Goal: Task Accomplishment & Management: Manage account settings

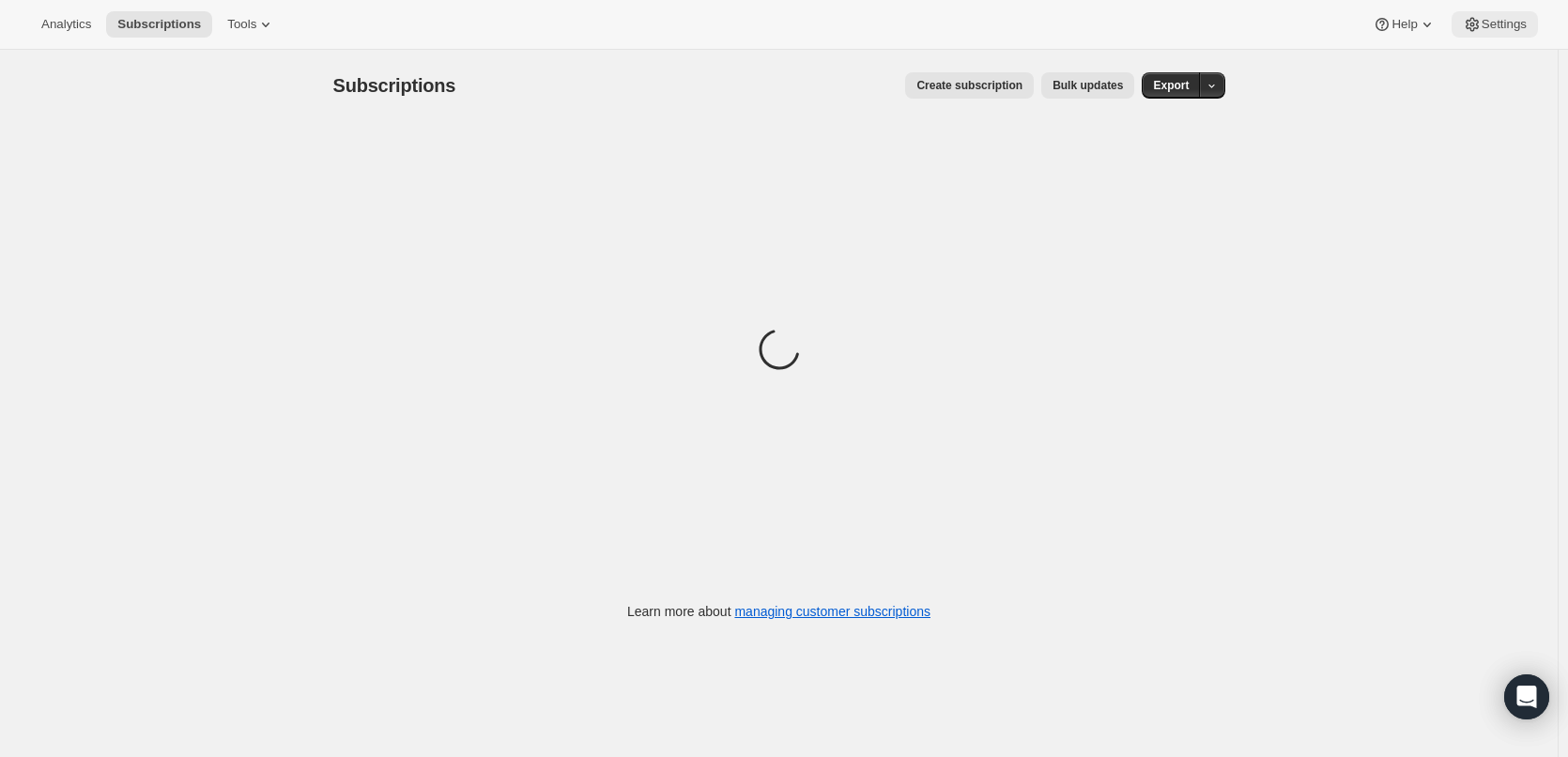
click at [1501, 35] on button "Settings" at bounding box center [1495, 24] width 86 height 26
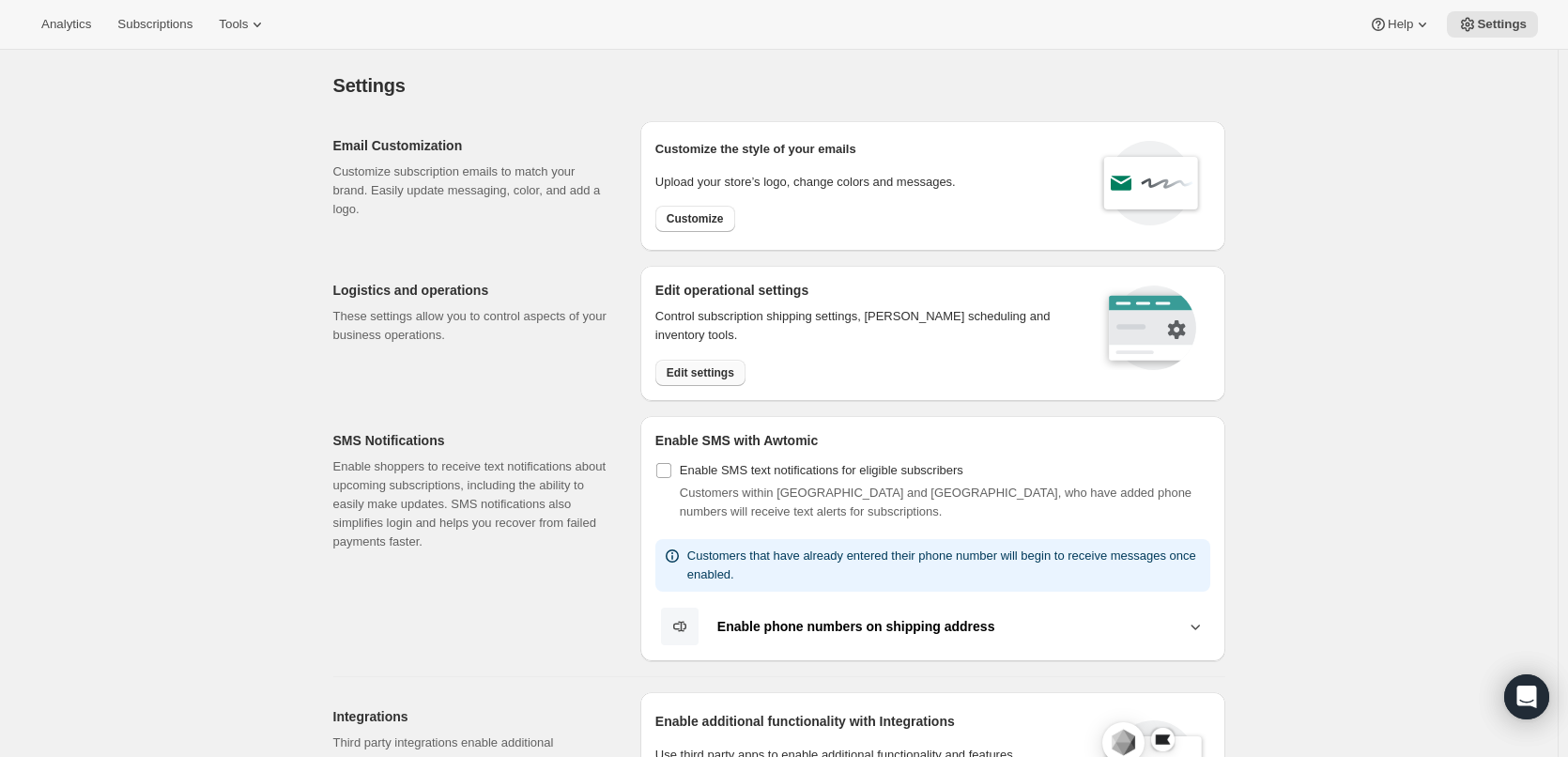
click at [694, 360] on button "Edit settings" at bounding box center [700, 372] width 90 height 26
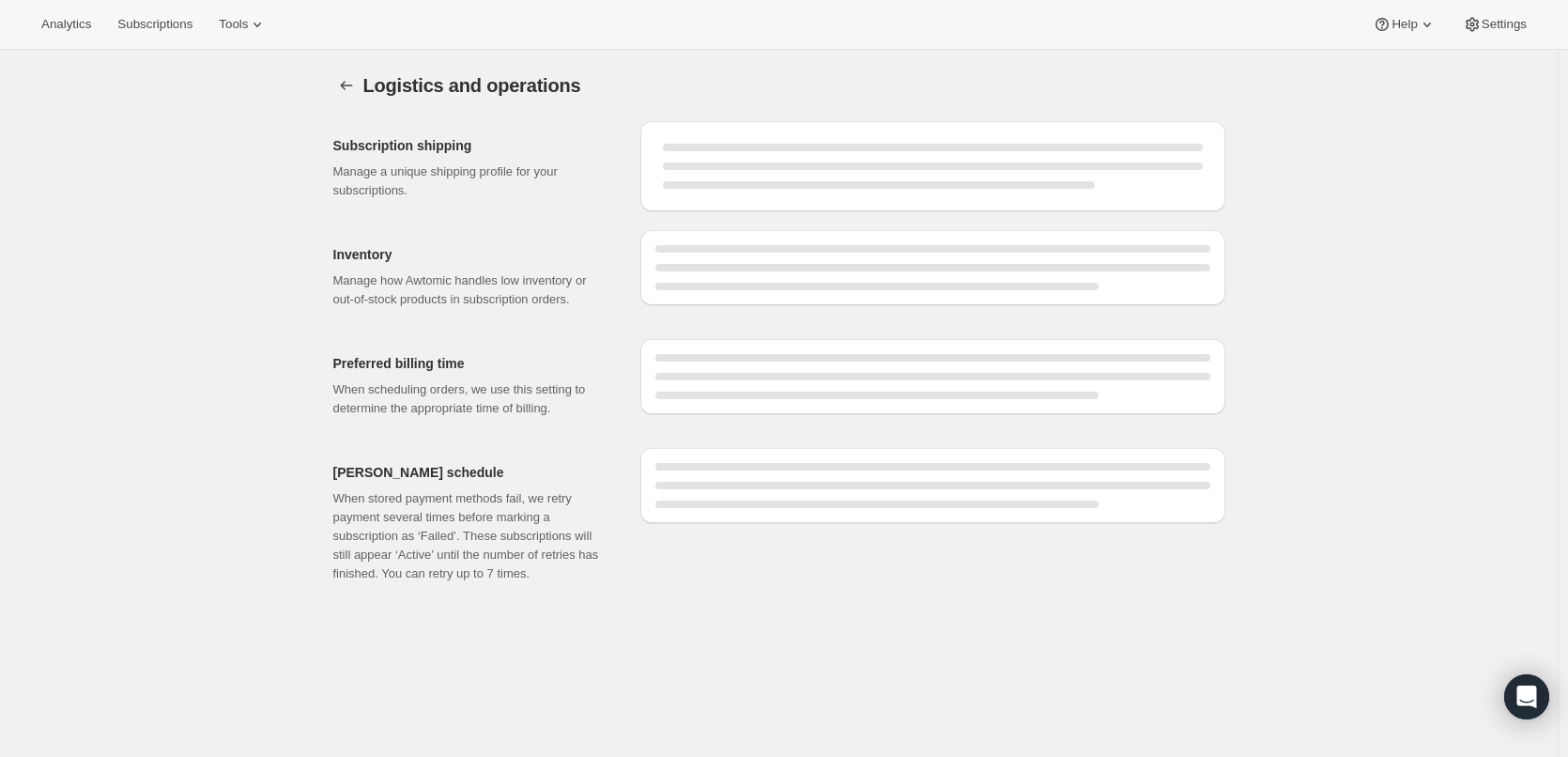
select select "DAY"
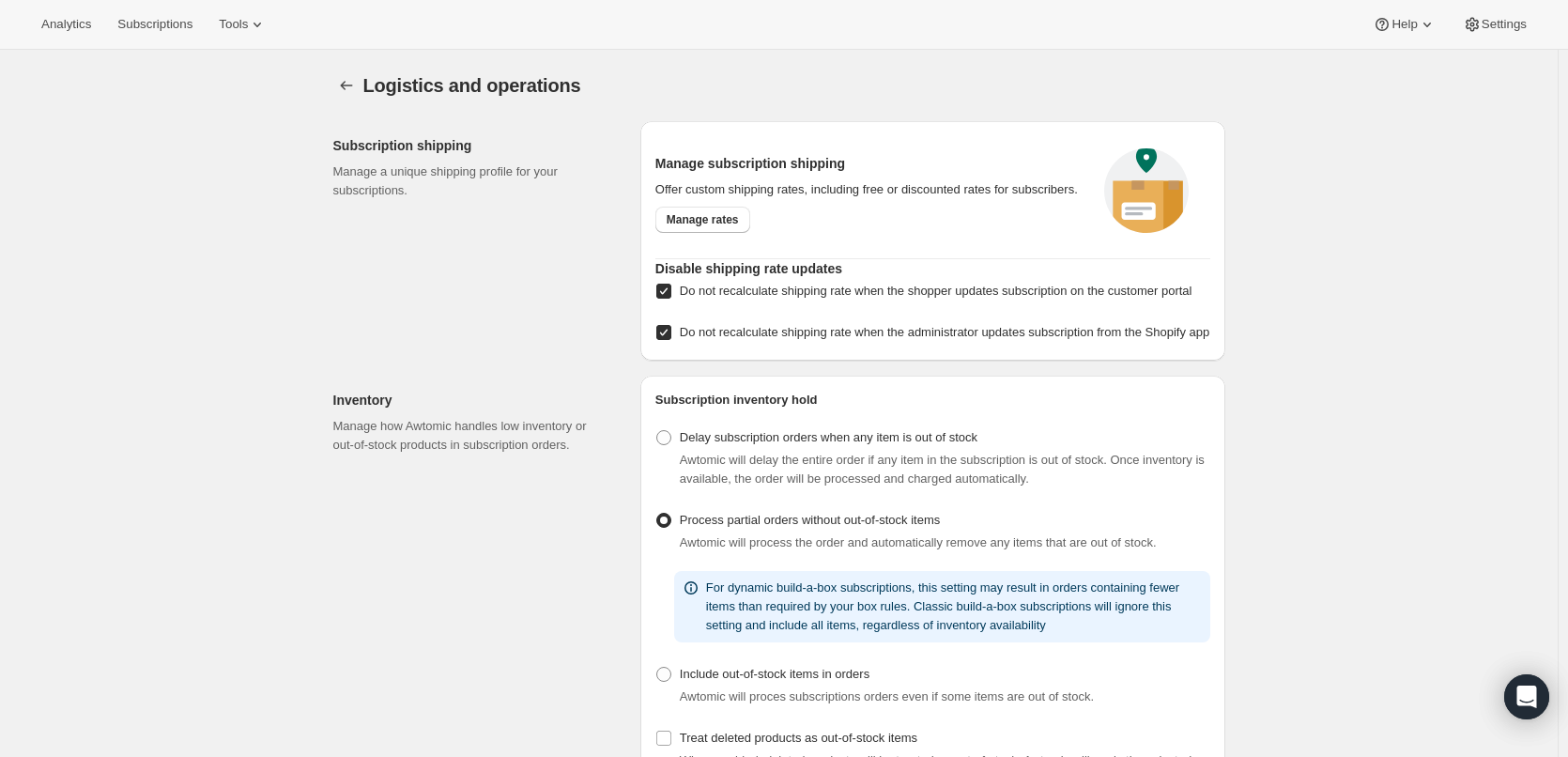
checkbox input "true"
select select "05:00"
click at [712, 228] on link "Manage rates" at bounding box center [702, 220] width 95 height 26
click at [328, 345] on div "Subscription shipping Manage a unique shipping profile for your subscriptions. …" at bounding box center [771, 233] width 907 height 255
